Goal: Task Accomplishment & Management: Manage account settings

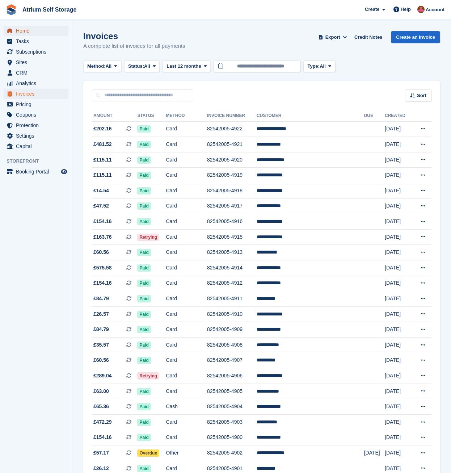
click at [27, 34] on span "Home" at bounding box center [37, 31] width 43 height 10
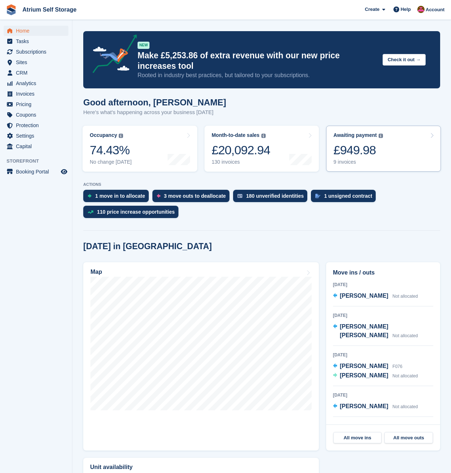
click at [387, 158] on link "Awaiting payment The total outstanding balance on all open invoices. £949.98 9 …" at bounding box center [383, 149] width 115 height 46
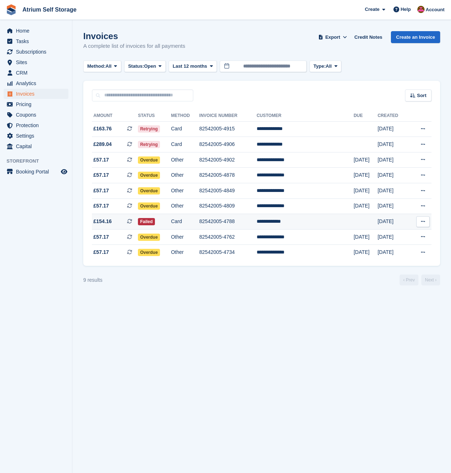
click at [238, 226] on td "82542005-4788" at bounding box center [228, 222] width 57 height 16
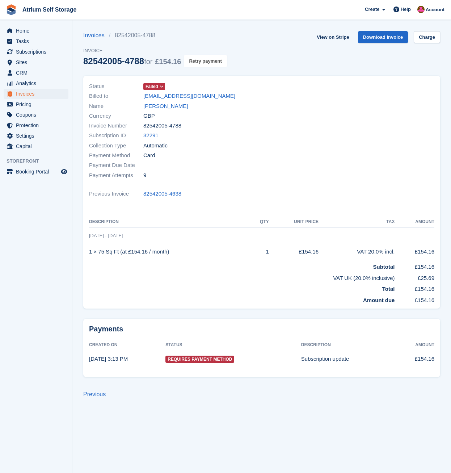
drag, startPoint x: 207, startPoint y: 63, endPoint x: 256, endPoint y: 33, distance: 57.6
click at [208, 63] on button "Retry payment" at bounding box center [205, 61] width 43 height 12
click at [30, 51] on span "Subscriptions" at bounding box center [37, 52] width 43 height 10
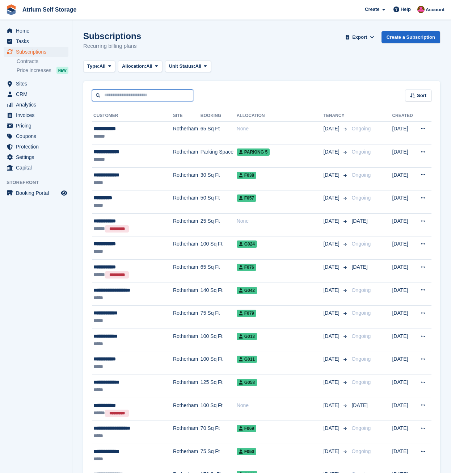
click at [127, 95] on input "text" at bounding box center [142, 95] width 101 height 12
type input "*******"
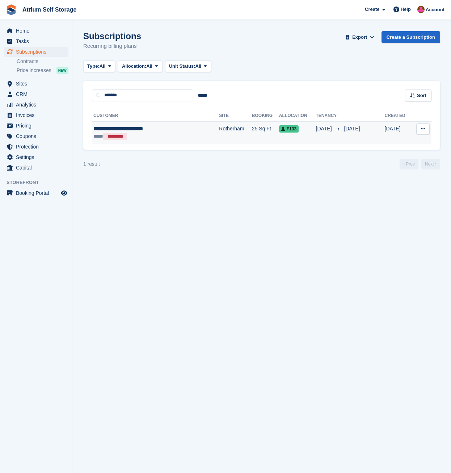
click at [144, 130] on div "**********" at bounding box center [141, 129] width 96 height 8
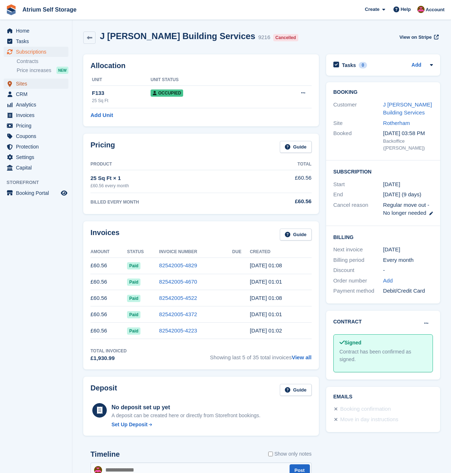
click at [28, 83] on span "Sites" at bounding box center [37, 84] width 43 height 10
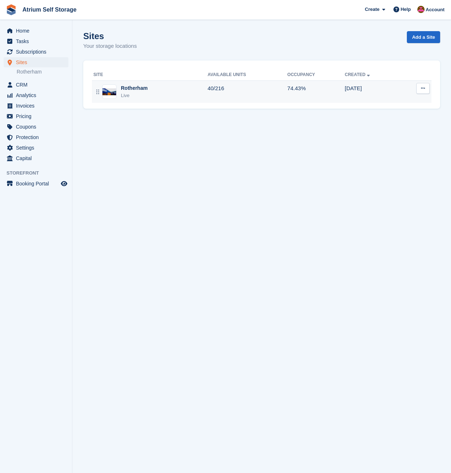
click at [170, 93] on div "Rotherham Live" at bounding box center [150, 91] width 114 height 15
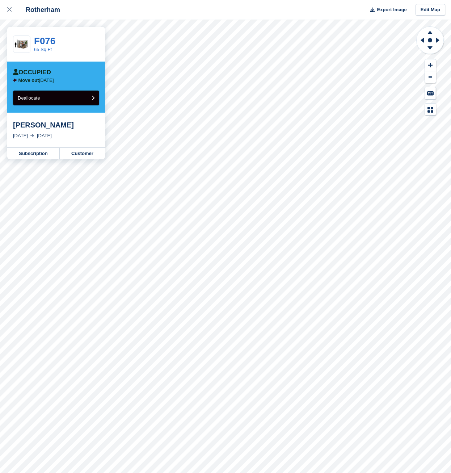
click at [58, 99] on button "Deallocate" at bounding box center [56, 98] width 86 height 15
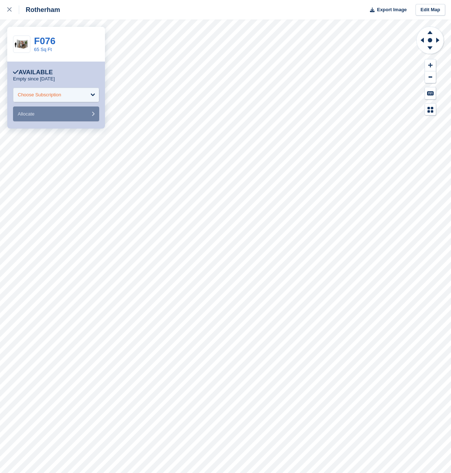
click at [48, 94] on div "Choose Subscription" at bounding box center [39, 94] width 43 height 7
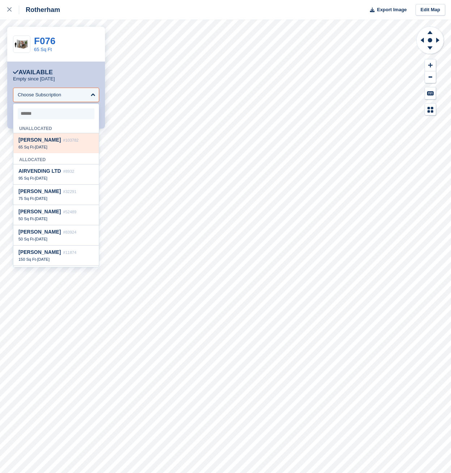
click at [42, 143] on span "Leigh Bratby" at bounding box center [39, 140] width 42 height 6
select select "******"
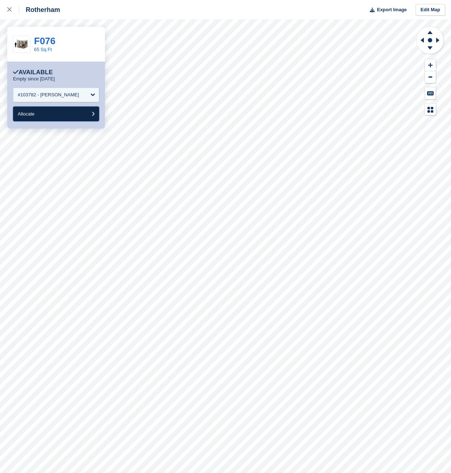
click at [41, 117] on button "Allocate" at bounding box center [56, 113] width 86 height 15
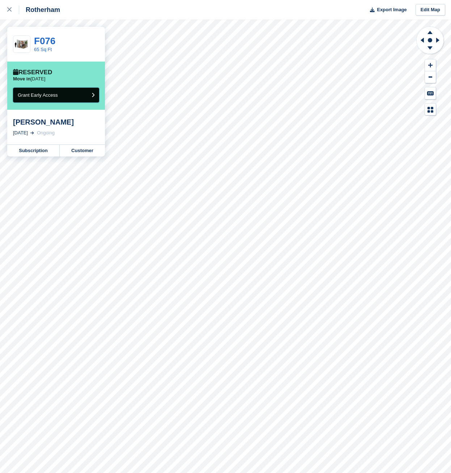
click at [52, 97] on span "Grant Early Access" at bounding box center [38, 94] width 40 height 5
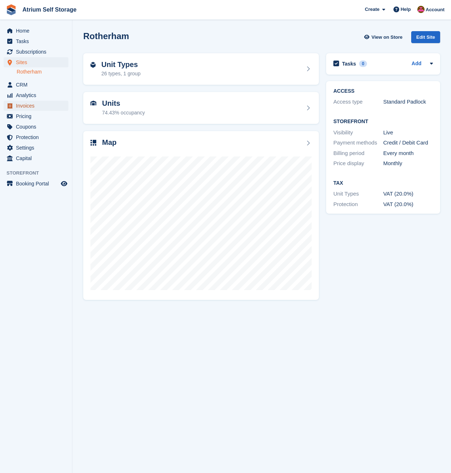
click at [28, 107] on span "Invoices" at bounding box center [37, 106] width 43 height 10
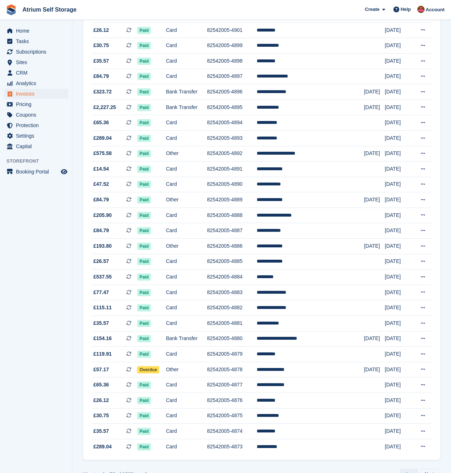
scroll to position [456, 0]
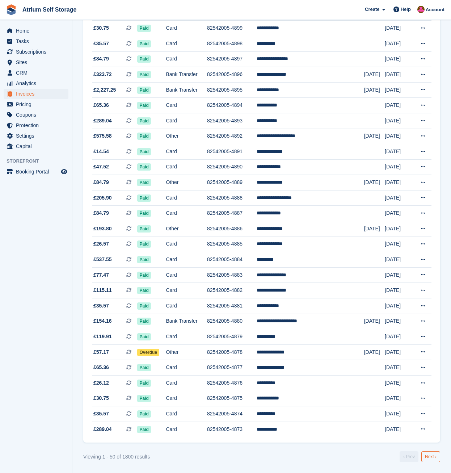
click at [429, 456] on link "Next ›" at bounding box center [431, 456] width 19 height 11
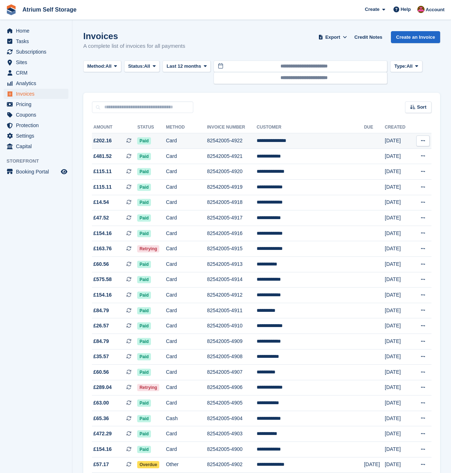
click at [298, 139] on td "**********" at bounding box center [311, 141] width 108 height 16
